Goal: Task Accomplishment & Management: Manage account settings

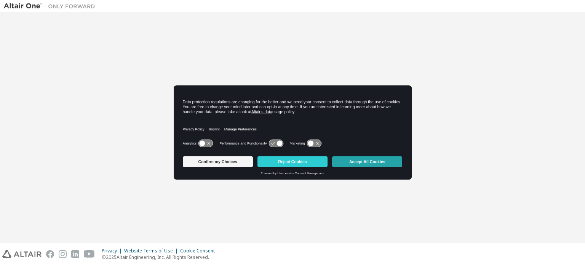
click at [362, 157] on button "Accept All Cookies" at bounding box center [367, 161] width 70 height 11
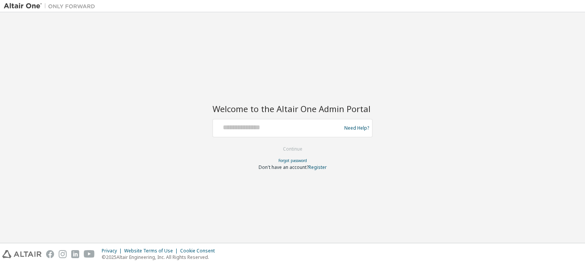
click at [286, 119] on div "Need Help?" at bounding box center [292, 128] width 160 height 18
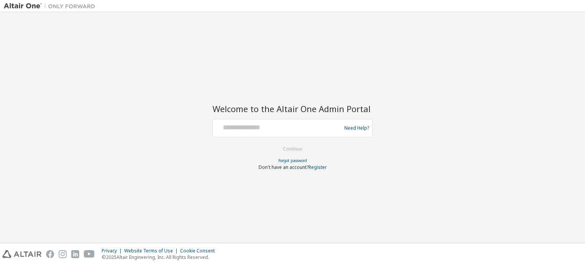
click at [286, 119] on div "Need Help?" at bounding box center [292, 128] width 160 height 18
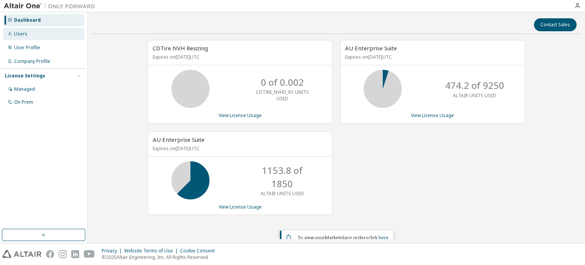
click at [26, 35] on div "Users" at bounding box center [20, 34] width 13 height 6
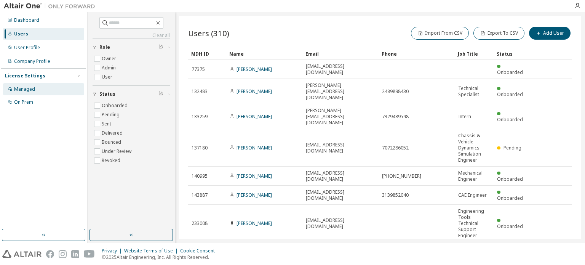
click at [35, 87] on div "Managed" at bounding box center [43, 89] width 81 height 12
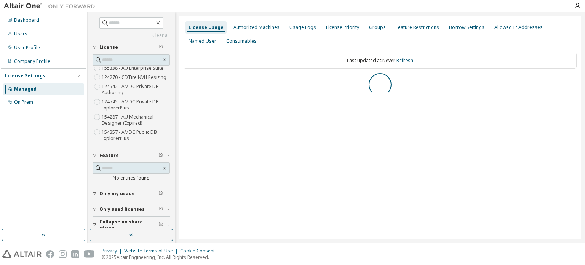
scroll to position [40, 0]
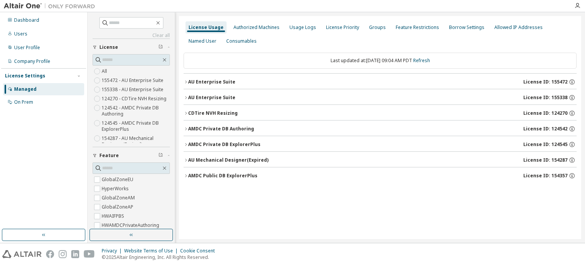
drag, startPoint x: 163, startPoint y: 106, endPoint x: 167, endPoint y: 112, distance: 7.2
click at [106, 103] on label "124270 - CDTire NVH Resizing" at bounding box center [135, 98] width 66 height 9
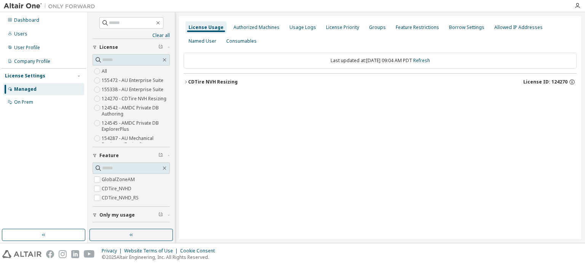
click at [187, 80] on icon "button" at bounding box center [186, 82] width 5 height 5
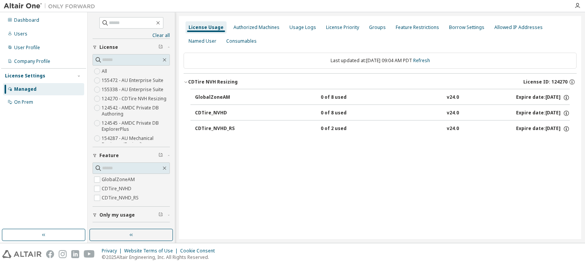
click at [199, 112] on div "CDTire_NVHD" at bounding box center [229, 113] width 69 height 7
click at [188, 81] on div "CDTire NVH Resizing" at bounding box center [213, 82] width 50 height 6
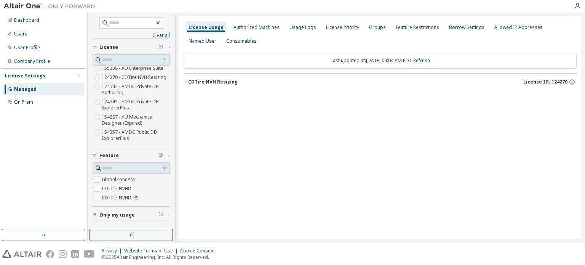
scroll to position [0, 0]
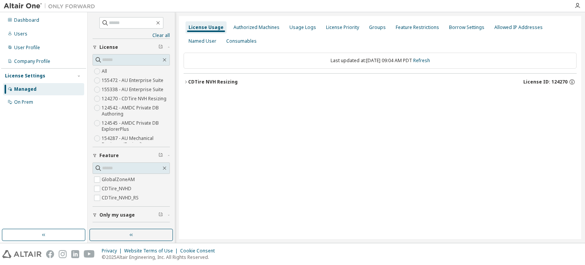
click at [187, 80] on icon "button" at bounding box center [186, 82] width 5 height 5
